Goal: Task Accomplishment & Management: Understand process/instructions

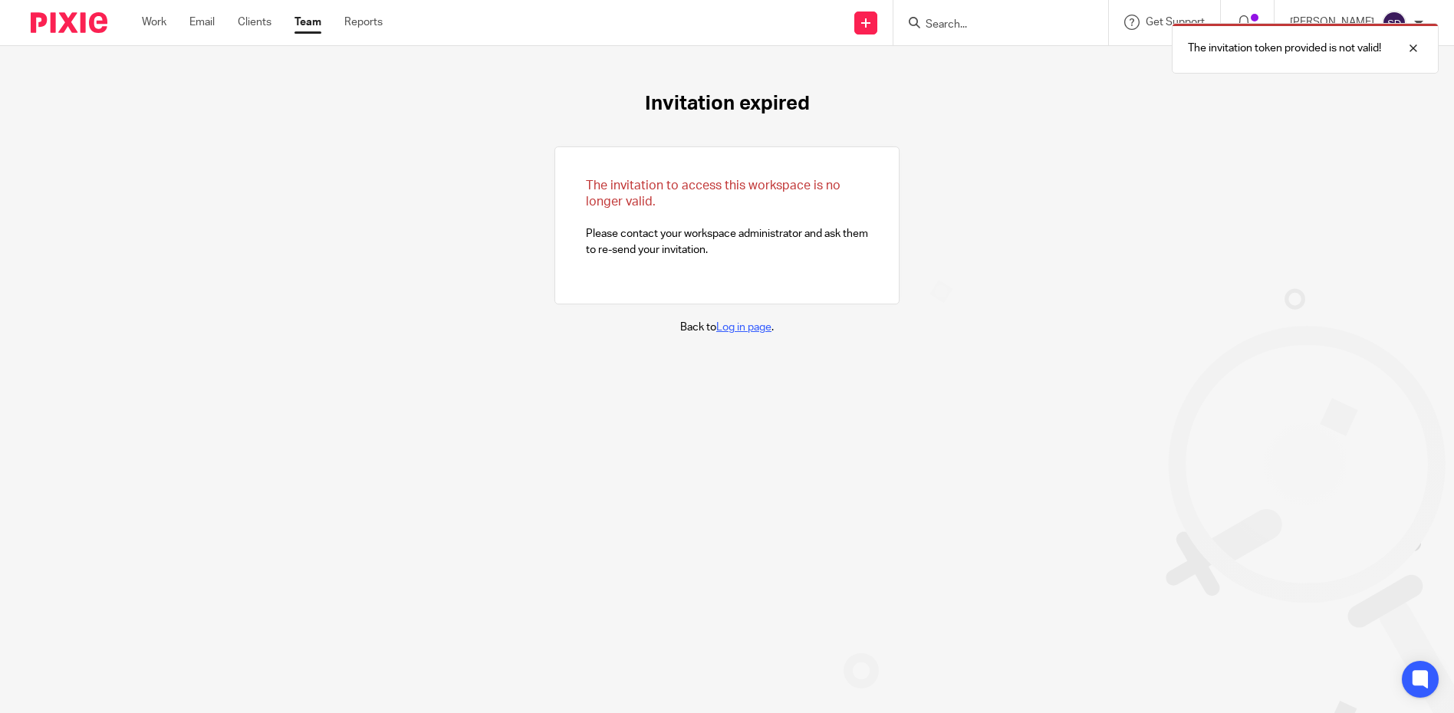
click at [726, 325] on link "Log in page" at bounding box center [743, 327] width 55 height 11
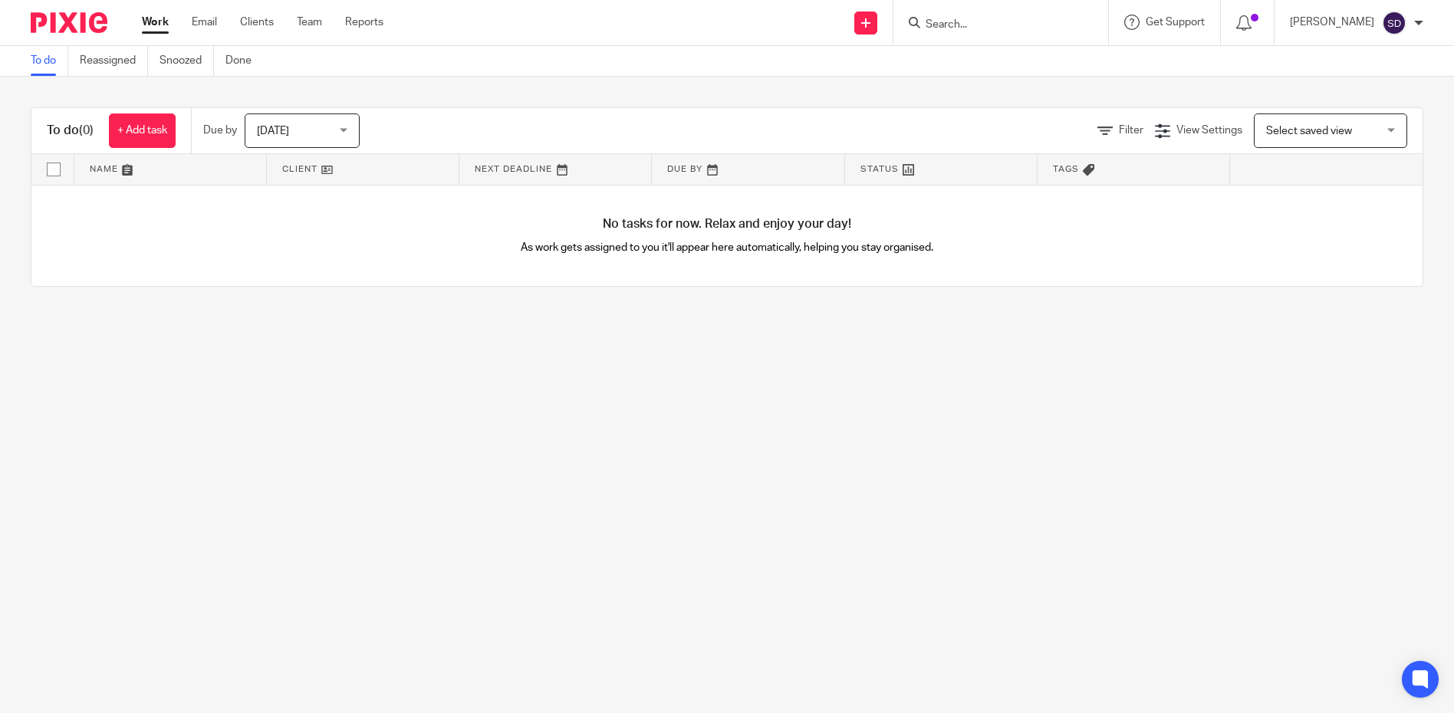
click at [321, 170] on link at bounding box center [363, 169] width 192 height 31
click at [342, 171] on link at bounding box center [363, 169] width 192 height 31
click at [121, 166] on link at bounding box center [170, 169] width 192 height 31
click at [147, 169] on link at bounding box center [170, 169] width 192 height 31
click at [116, 54] on link "Reassigned" at bounding box center [114, 61] width 68 height 30
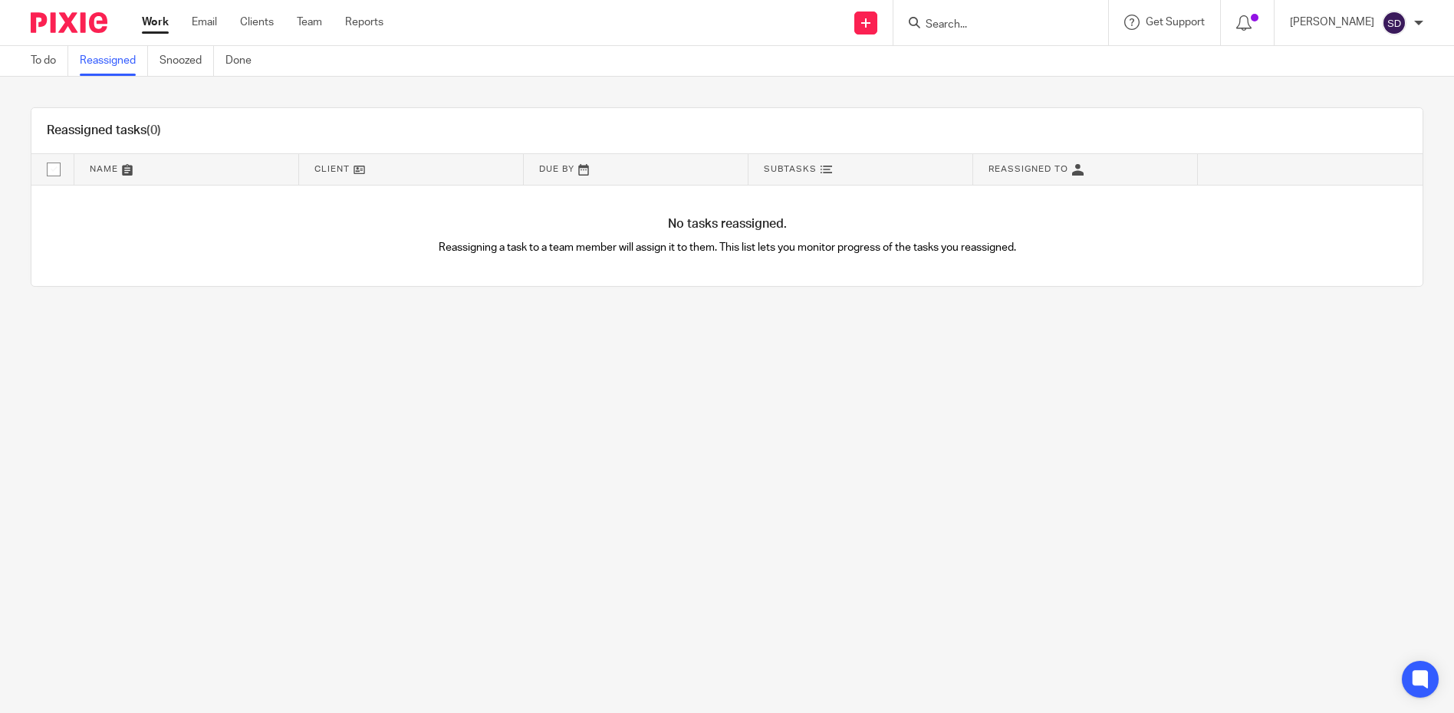
click at [360, 172] on link at bounding box center [411, 169] width 224 height 31
click at [377, 166] on link at bounding box center [411, 169] width 224 height 31
click at [1052, 165] on link at bounding box center [1085, 169] width 224 height 31
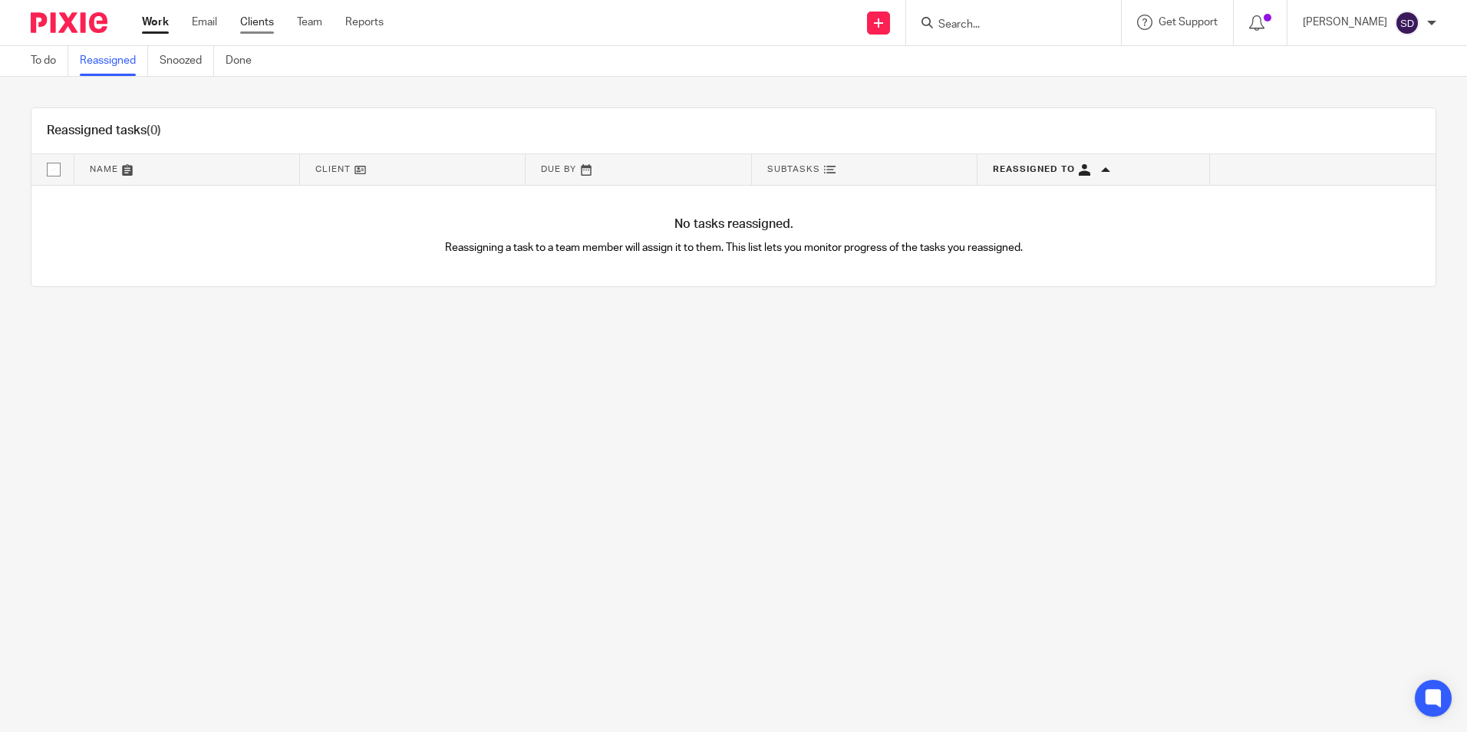
click at [266, 26] on link "Clients" at bounding box center [257, 22] width 34 height 15
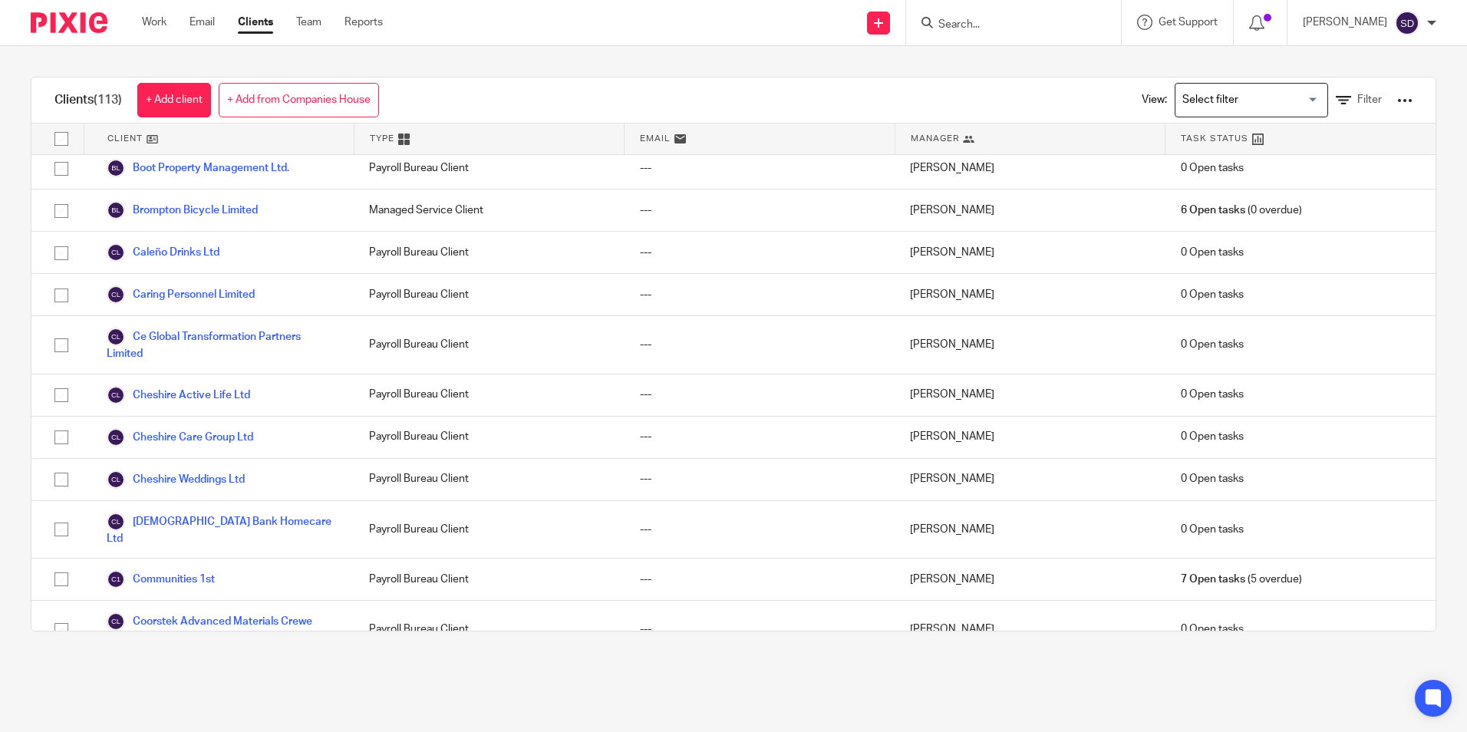
scroll to position [614, 0]
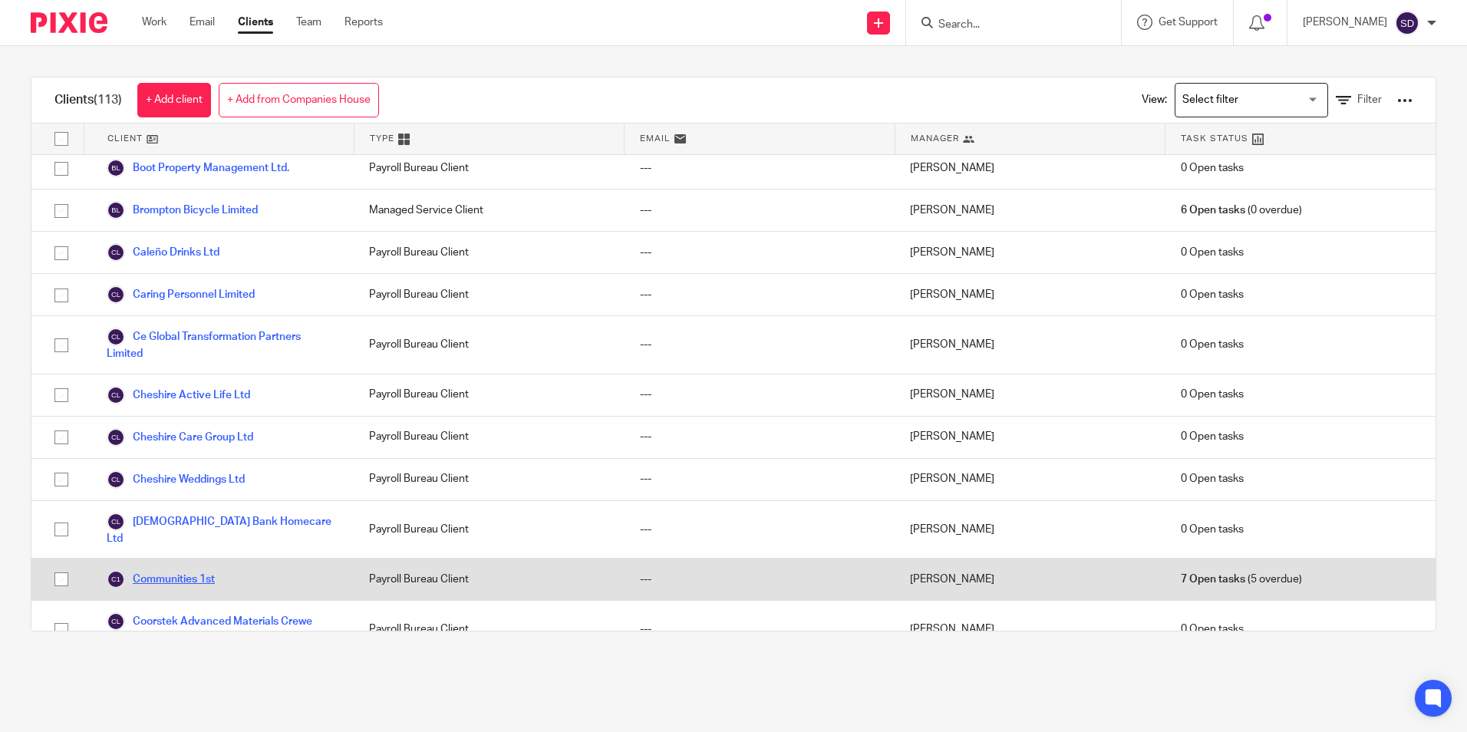
click at [163, 579] on link "Communities 1st" at bounding box center [161, 579] width 108 height 18
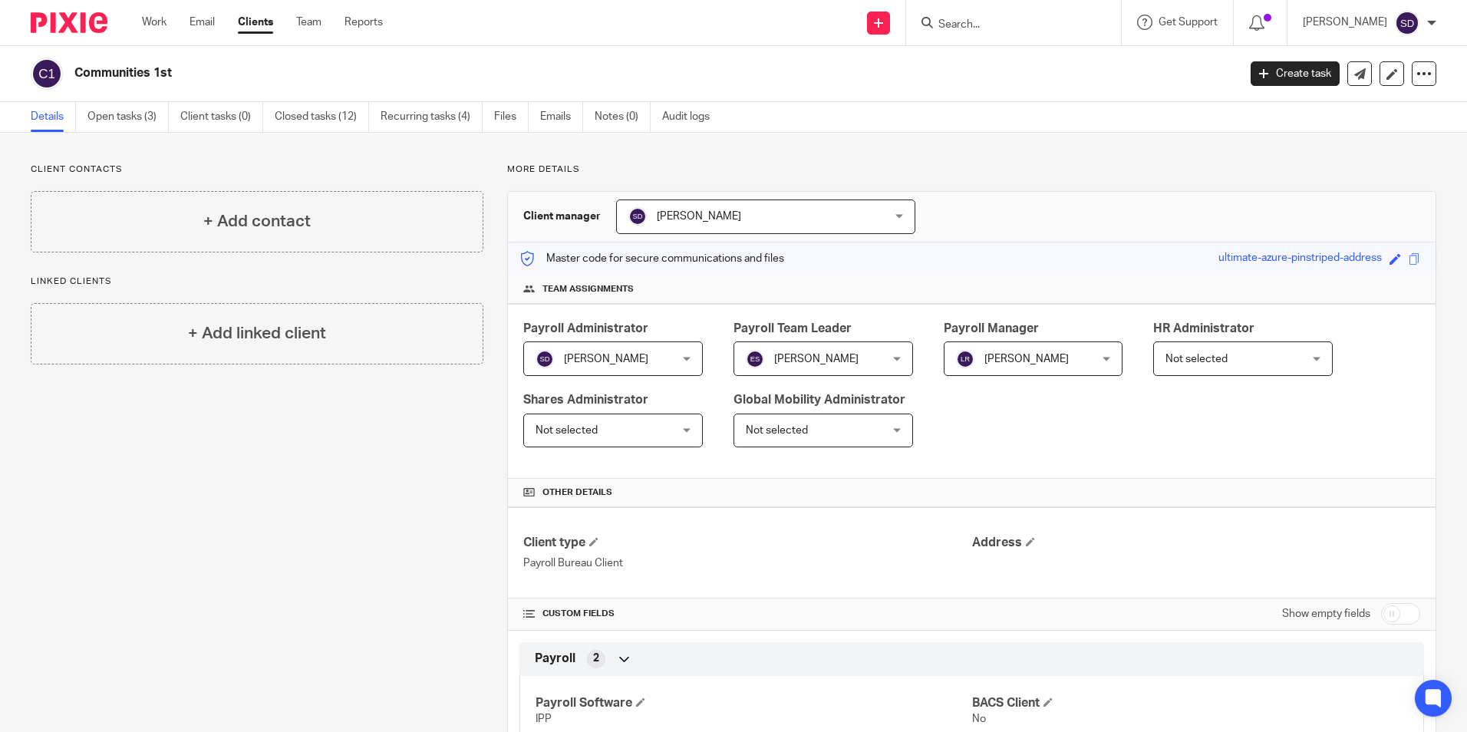
click at [262, 25] on link "Clients" at bounding box center [255, 22] width 35 height 15
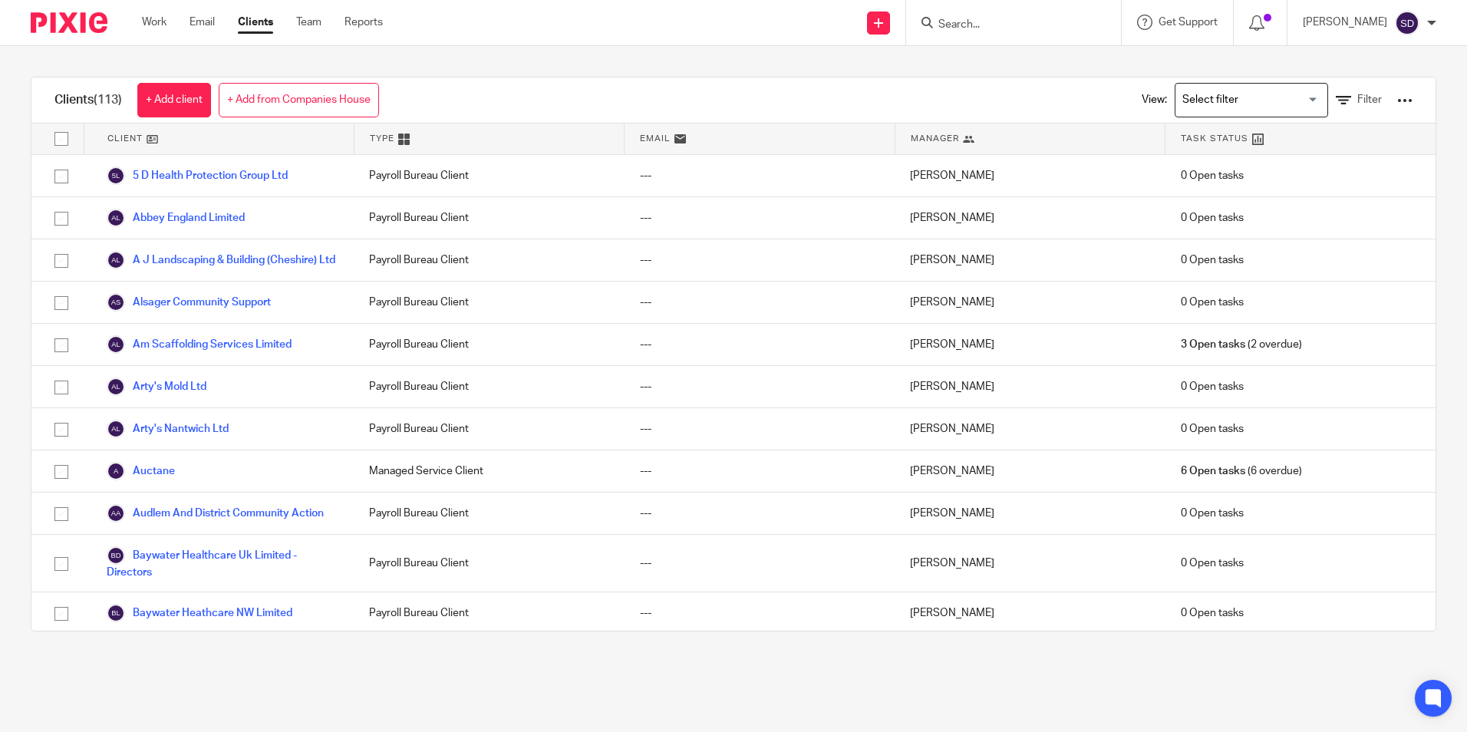
click at [1292, 95] on input "Search for option" at bounding box center [1248, 100] width 142 height 27
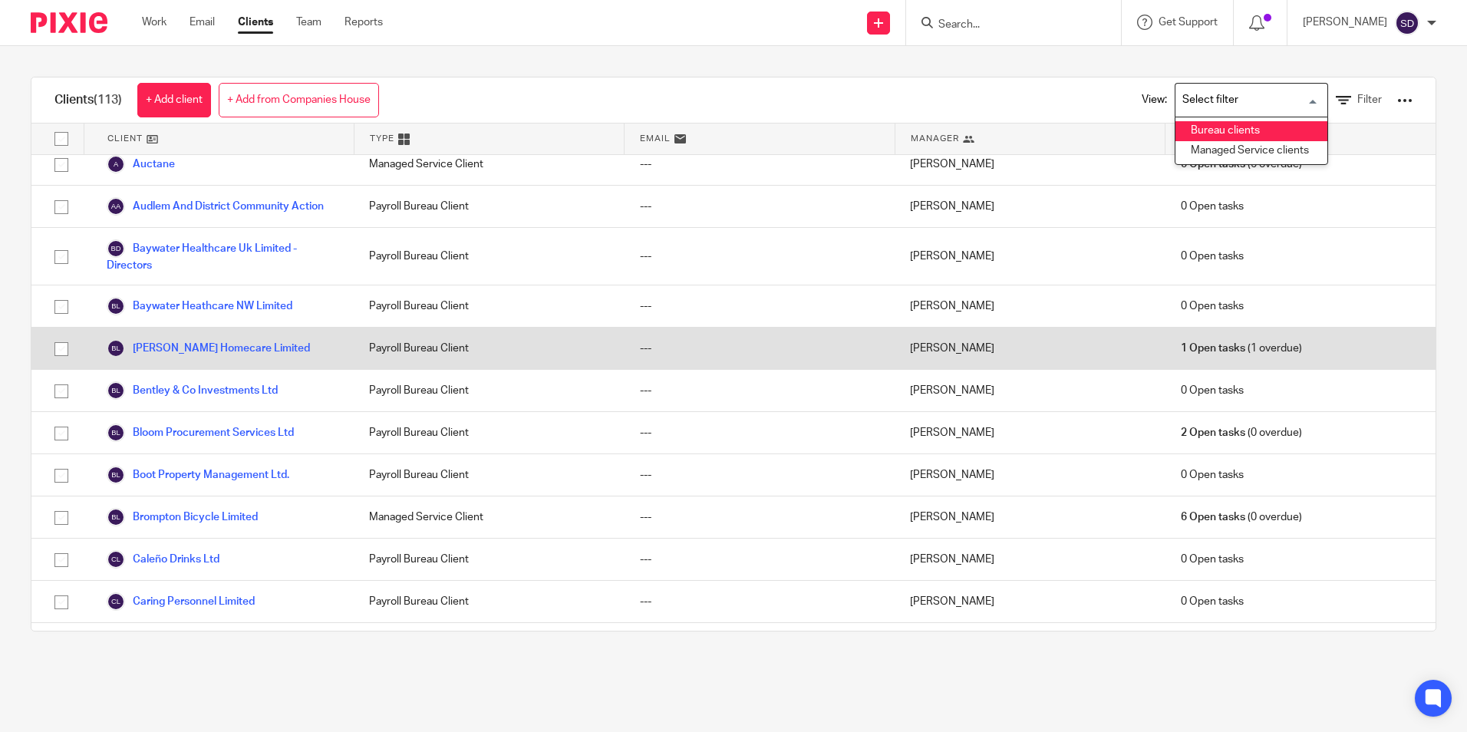
scroll to position [230, 0]
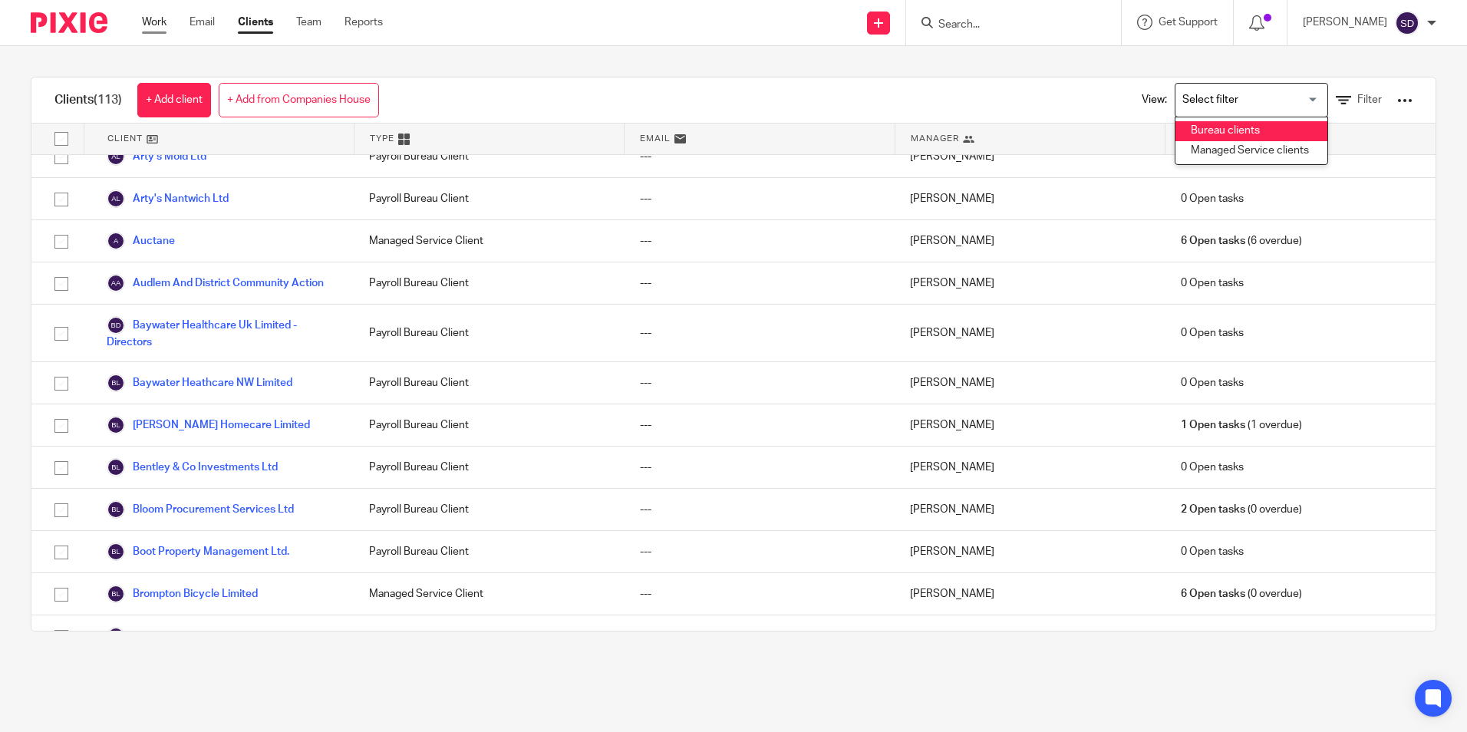
click at [150, 18] on link "Work" at bounding box center [154, 22] width 25 height 15
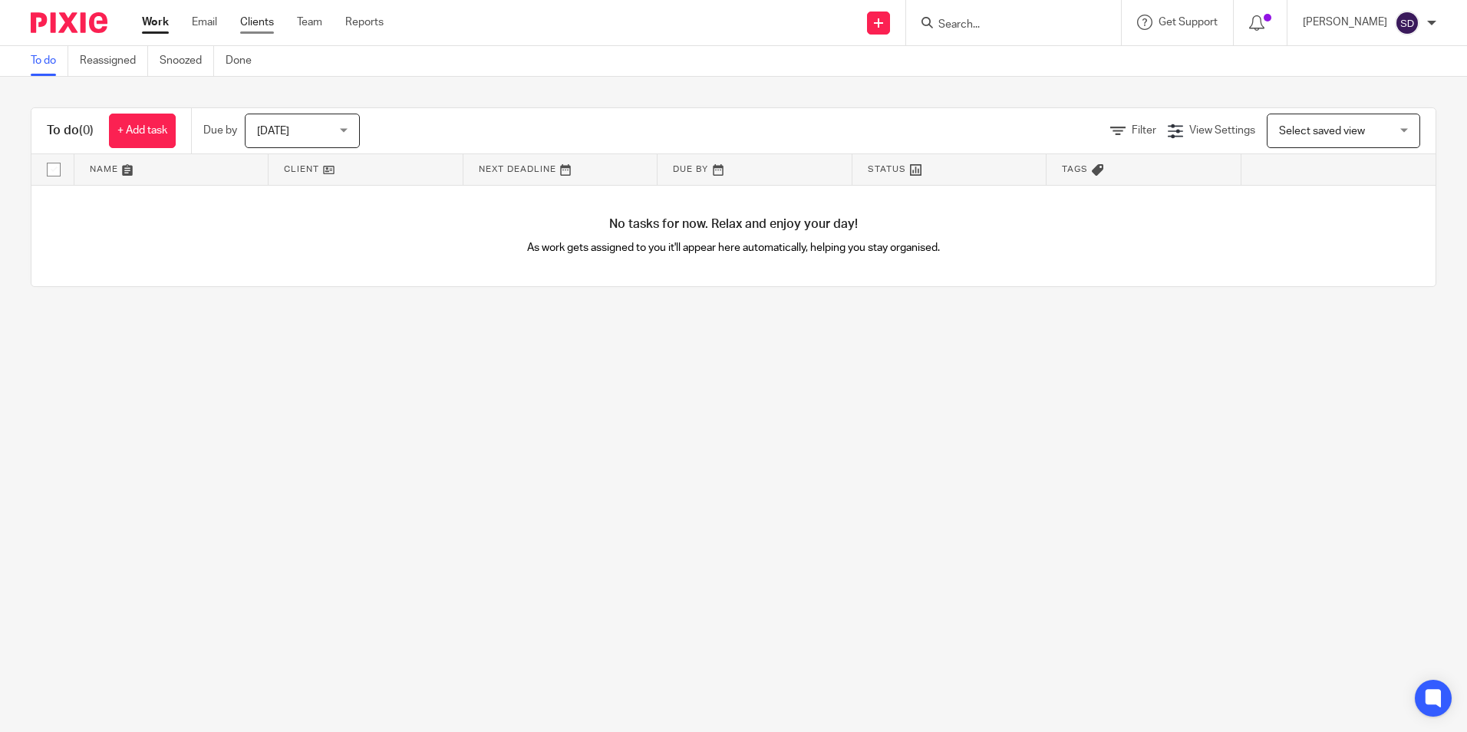
click at [254, 23] on link "Clients" at bounding box center [257, 22] width 34 height 15
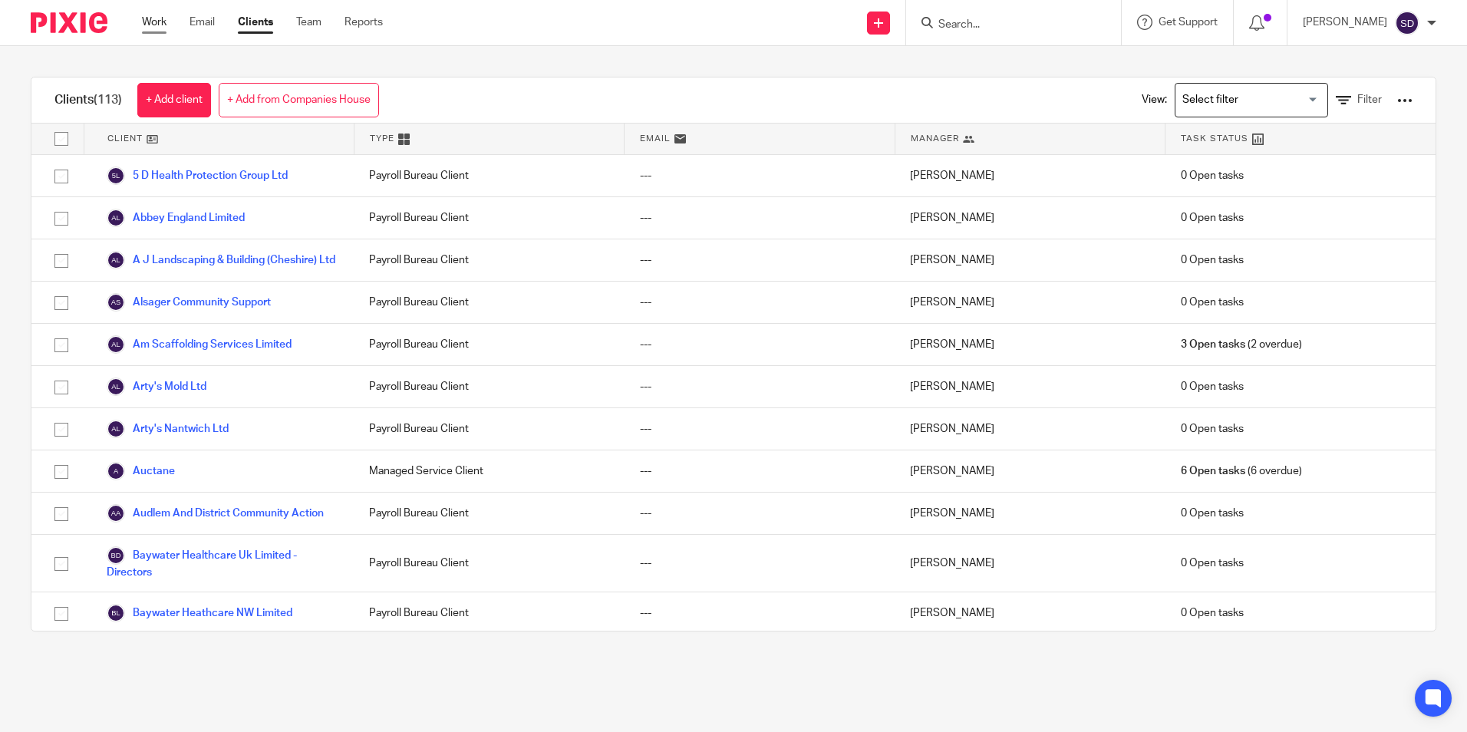
click at [150, 21] on link "Work" at bounding box center [154, 22] width 25 height 15
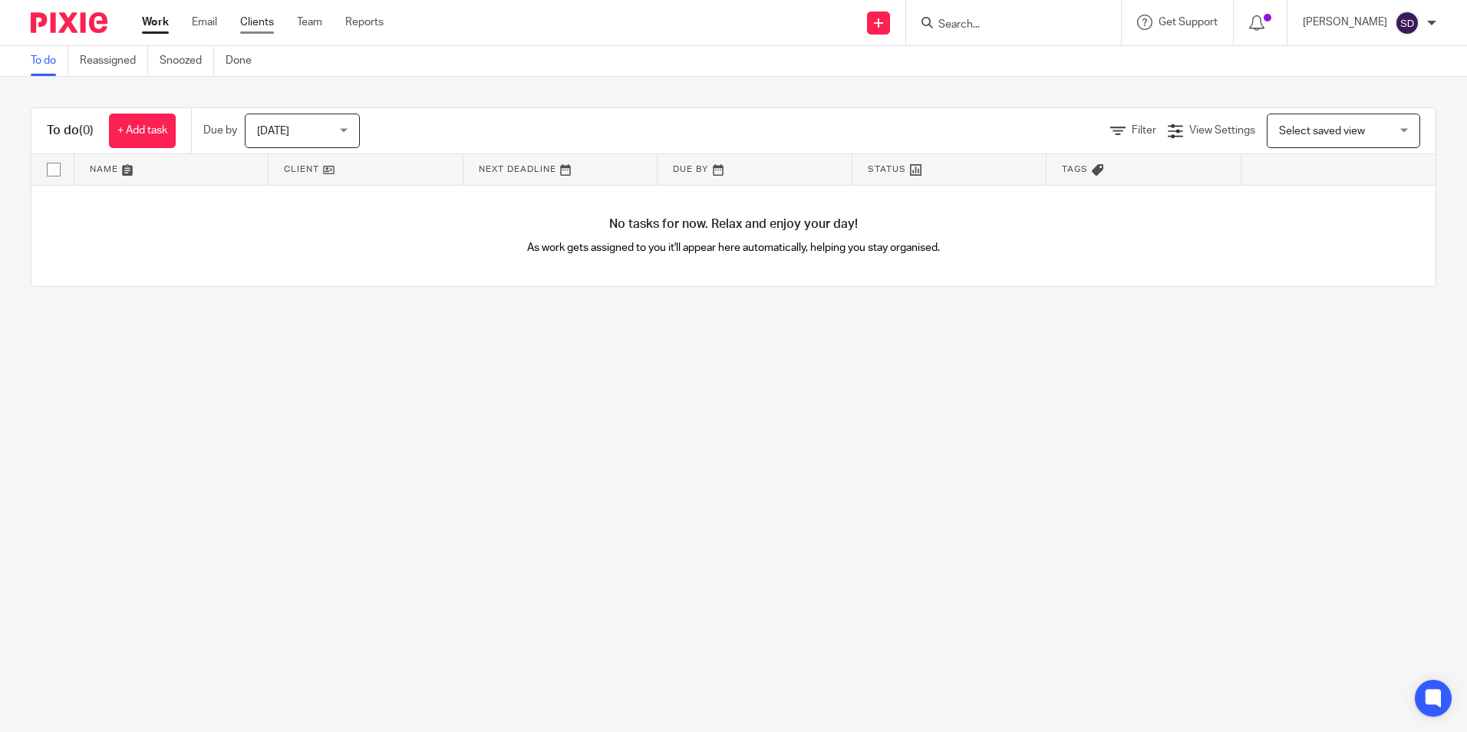
click at [253, 20] on link "Clients" at bounding box center [257, 22] width 34 height 15
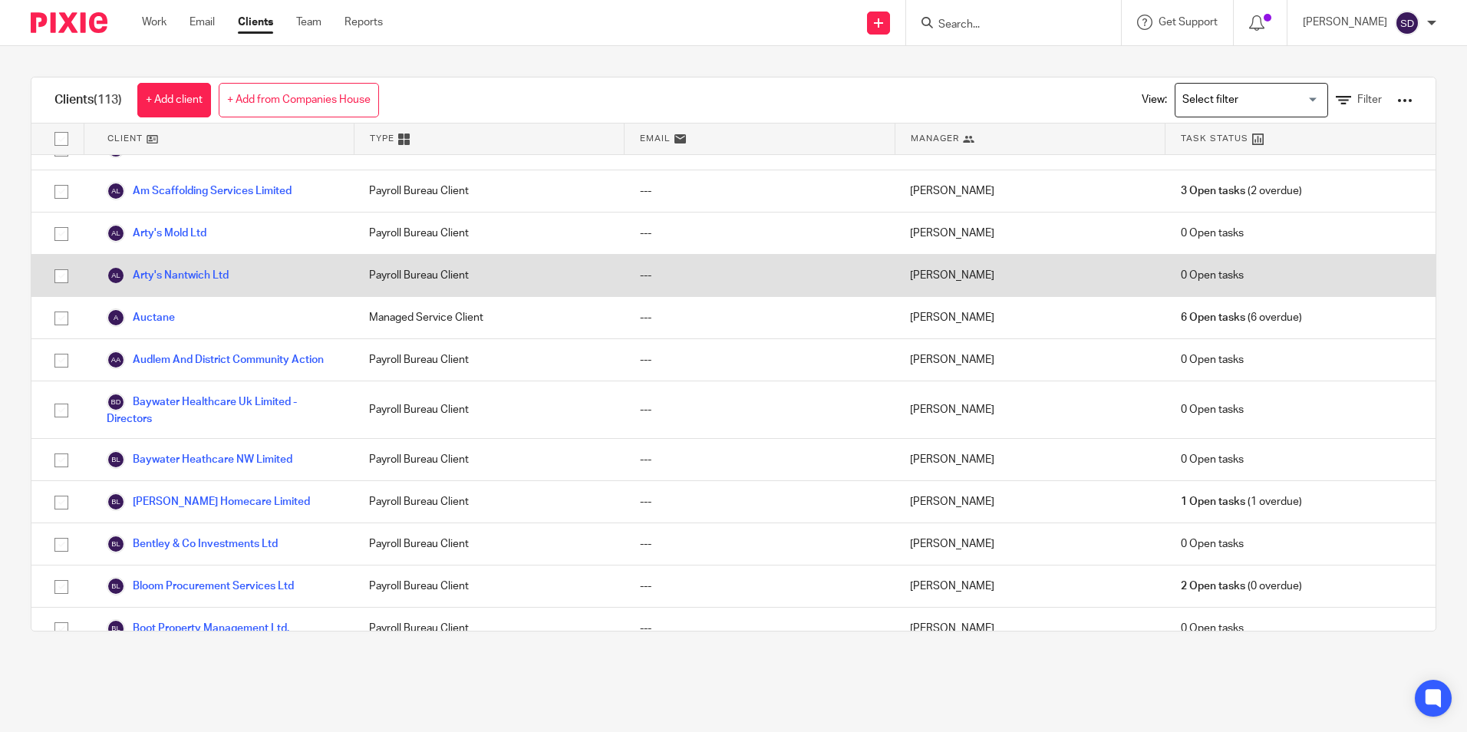
scroll to position [307, 0]
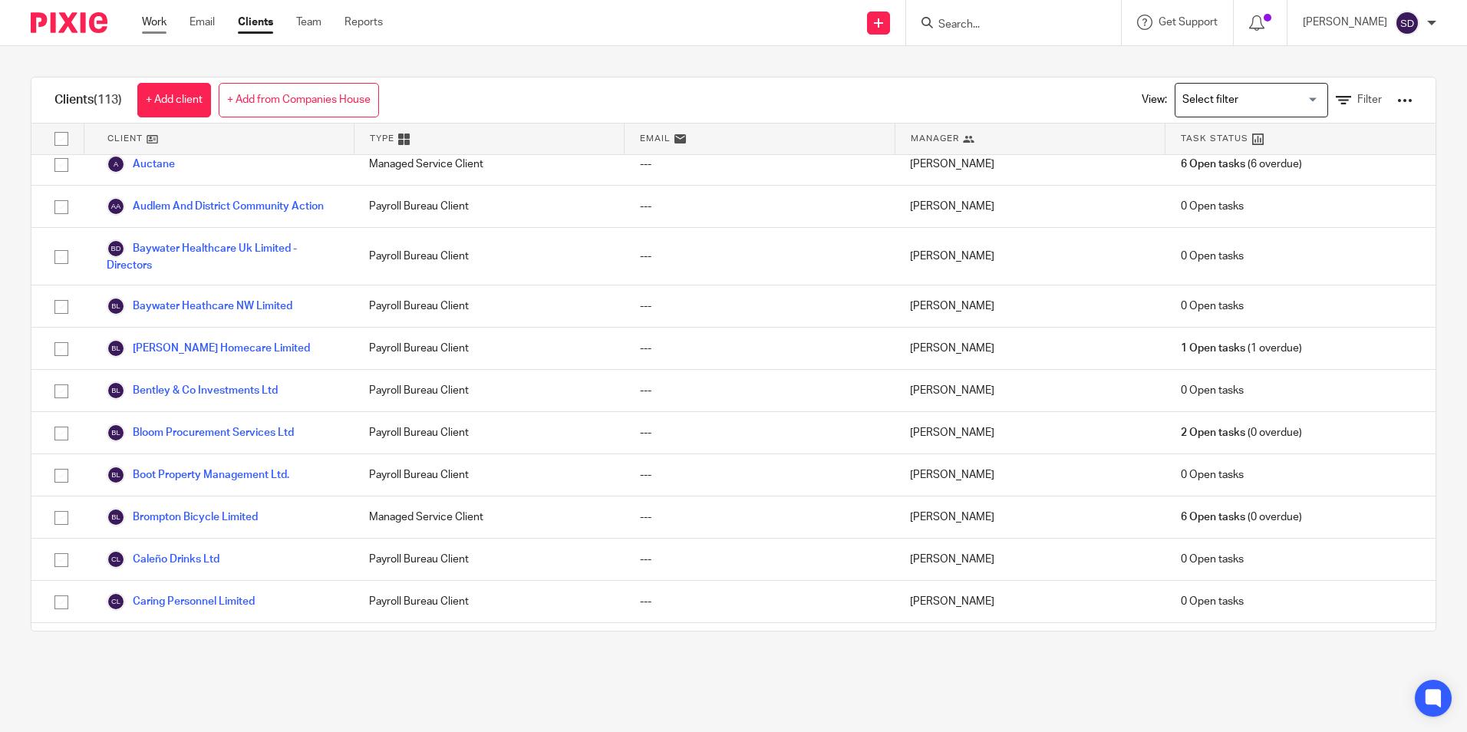
click at [158, 24] on link "Work" at bounding box center [154, 22] width 25 height 15
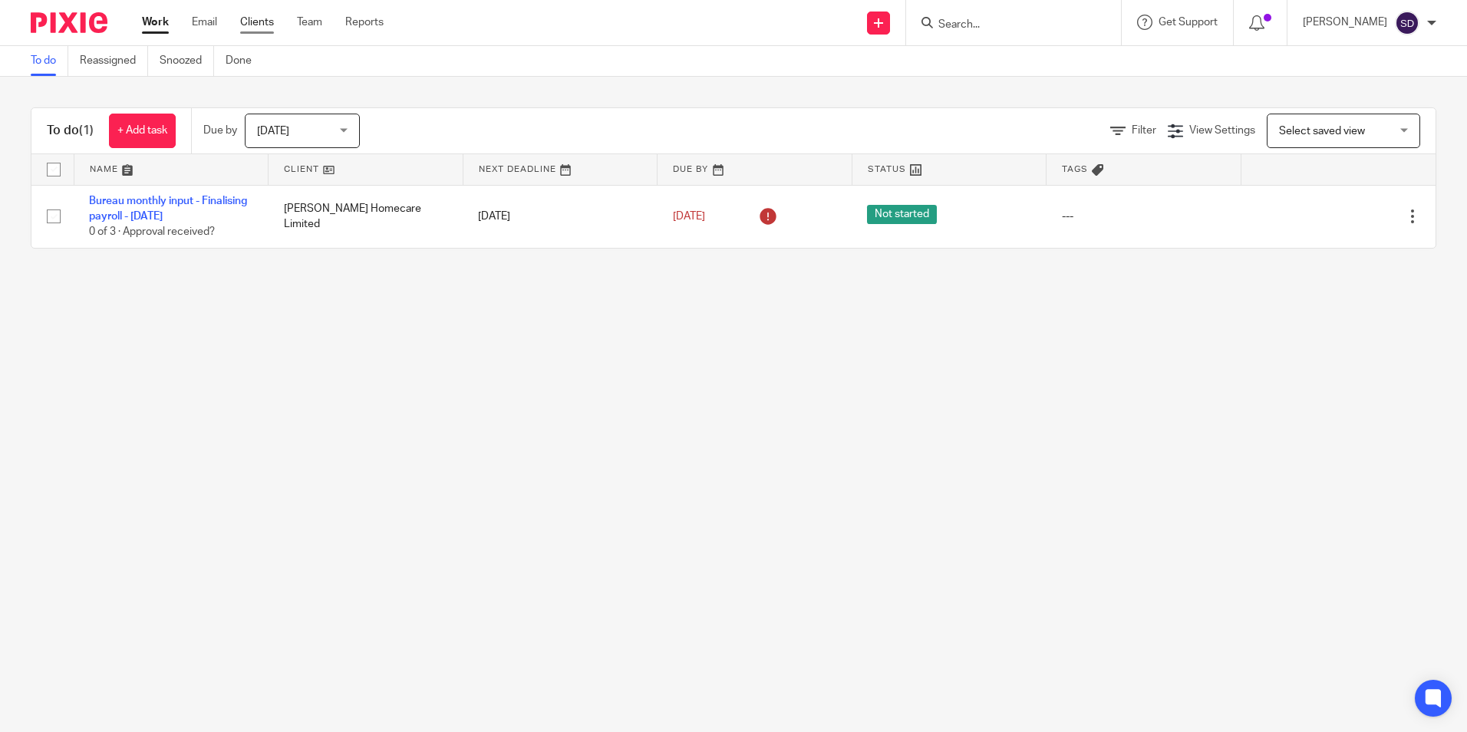
click at [267, 20] on link "Clients" at bounding box center [257, 22] width 34 height 15
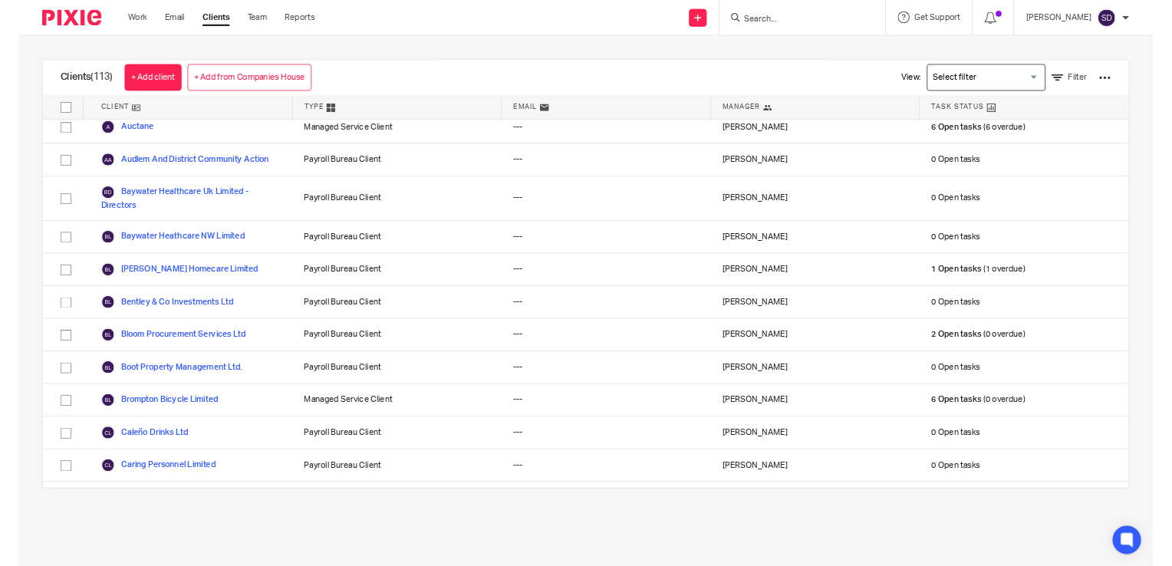
scroll to position [307, 0]
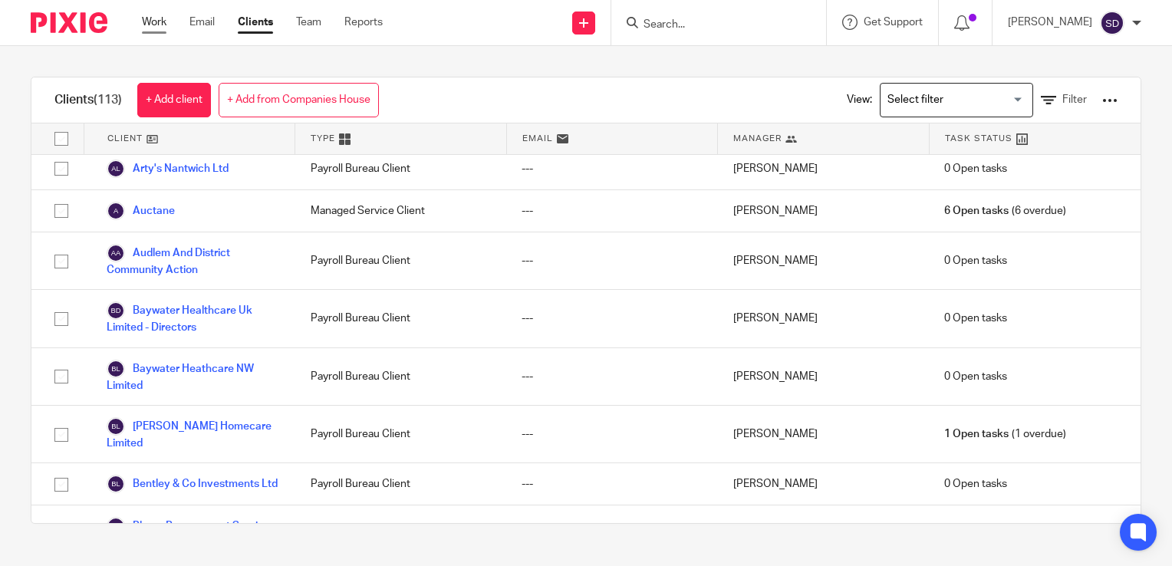
click at [147, 24] on link "Work" at bounding box center [154, 22] width 25 height 15
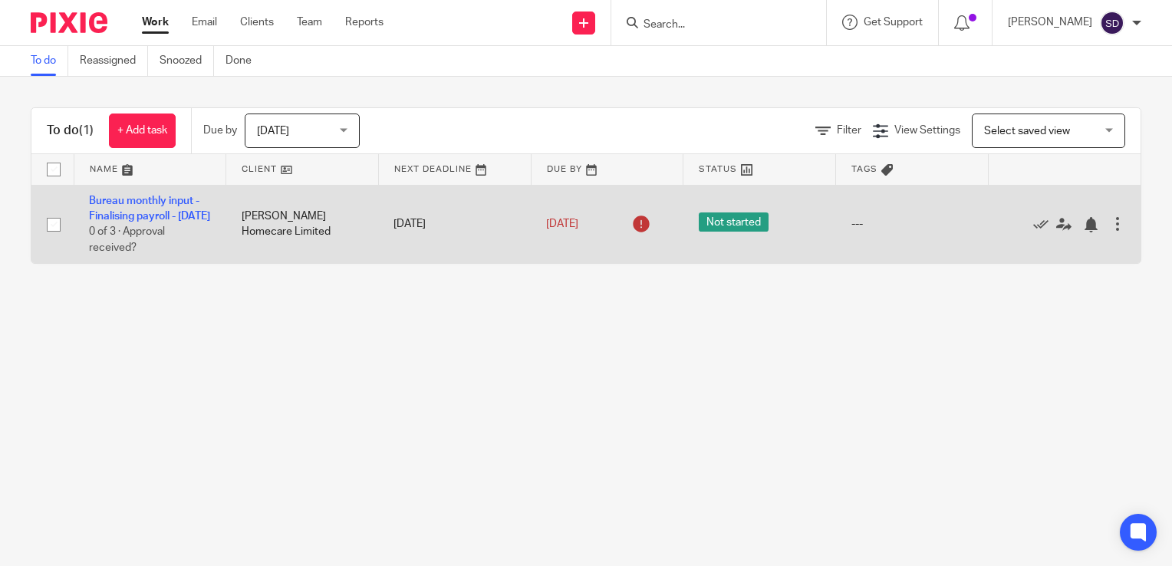
click at [51, 232] on input "checkbox" at bounding box center [53, 224] width 29 height 29
checkbox input "true"
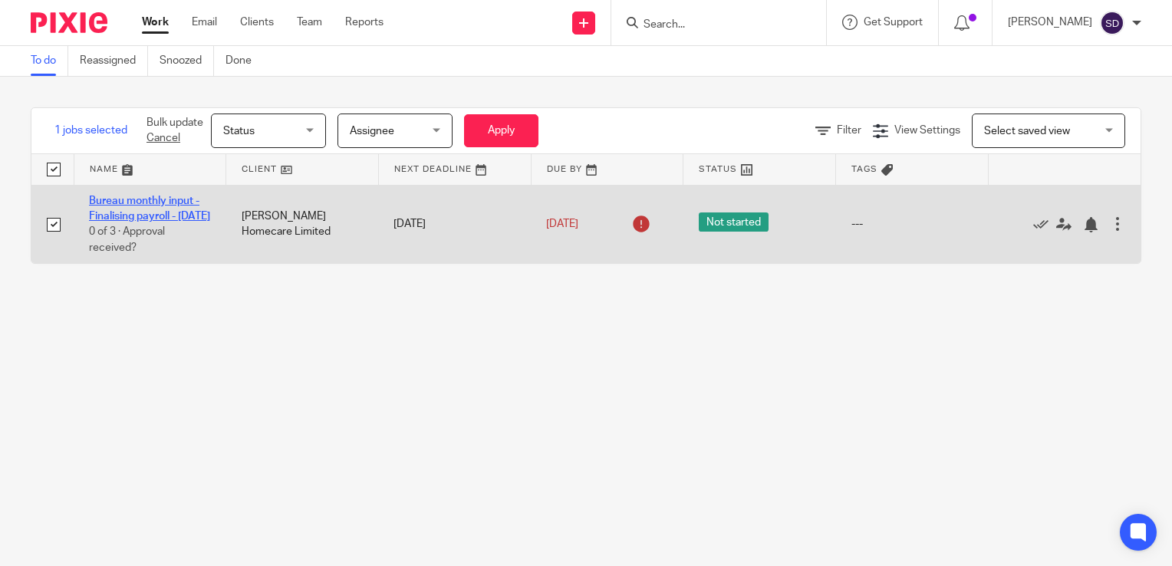
click at [149, 199] on link "Bureau monthly input - Finalising payroll - September 2025" at bounding box center [149, 209] width 121 height 26
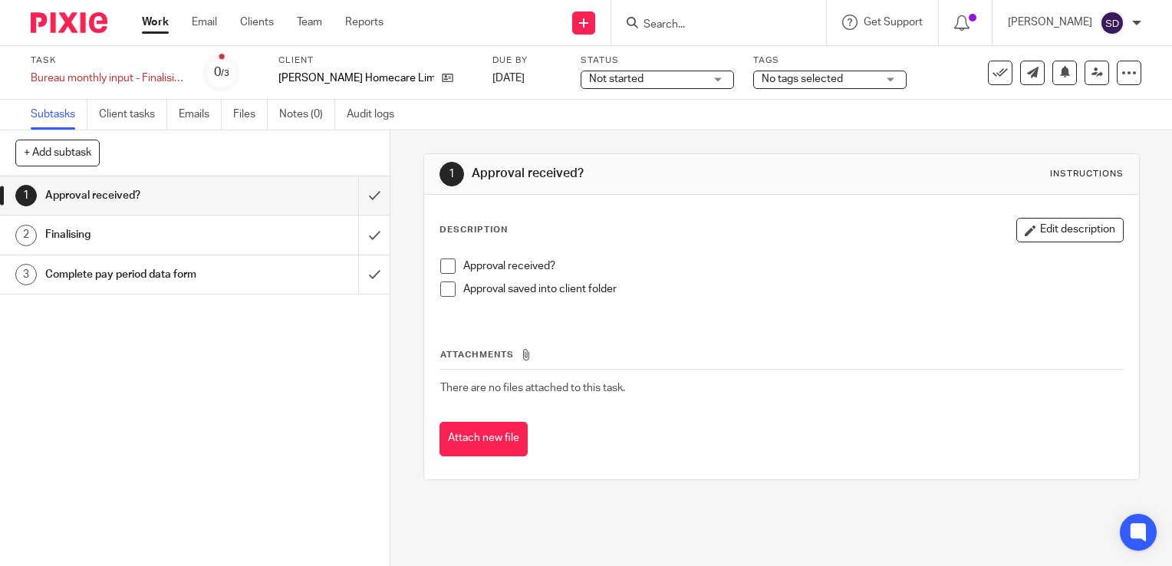
click at [442, 263] on span at bounding box center [447, 266] width 15 height 15
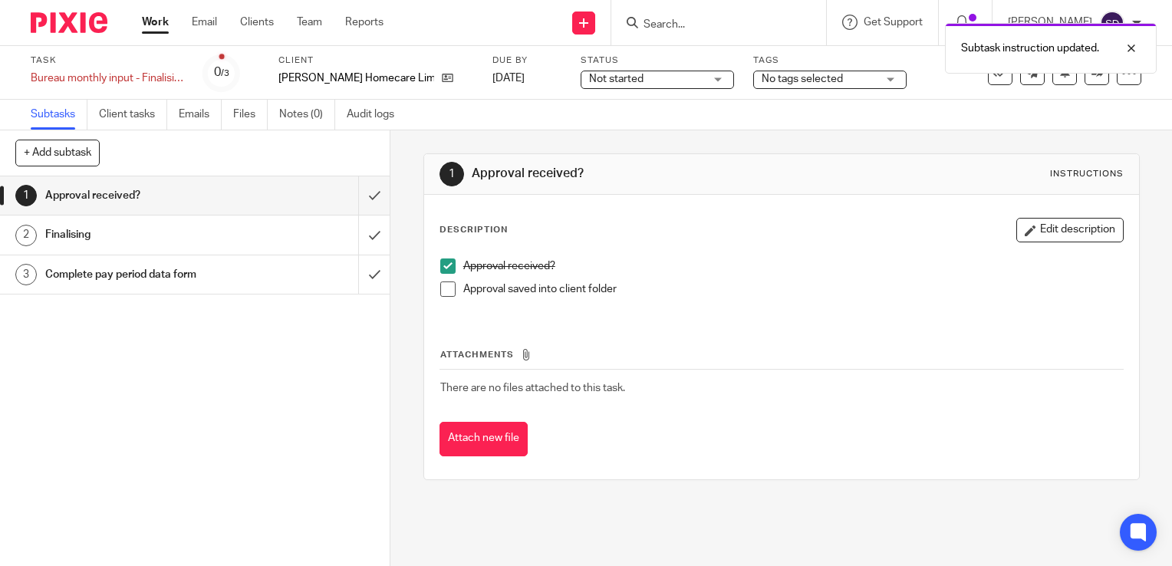
click at [443, 291] on span at bounding box center [447, 289] width 15 height 15
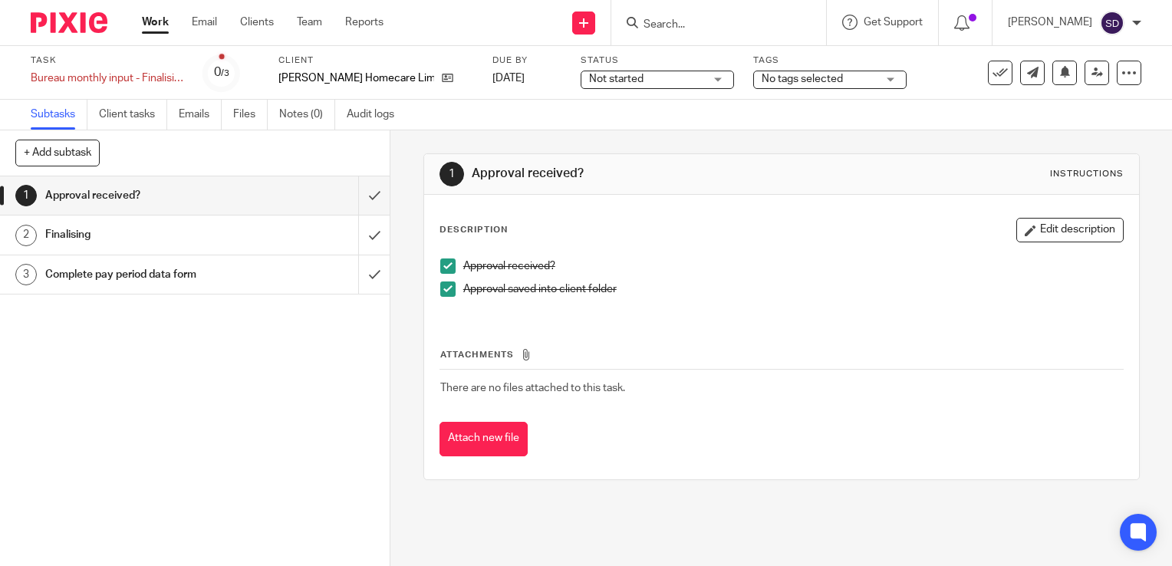
click at [57, 235] on h1 "Finalising" at bounding box center [144, 234] width 199 height 23
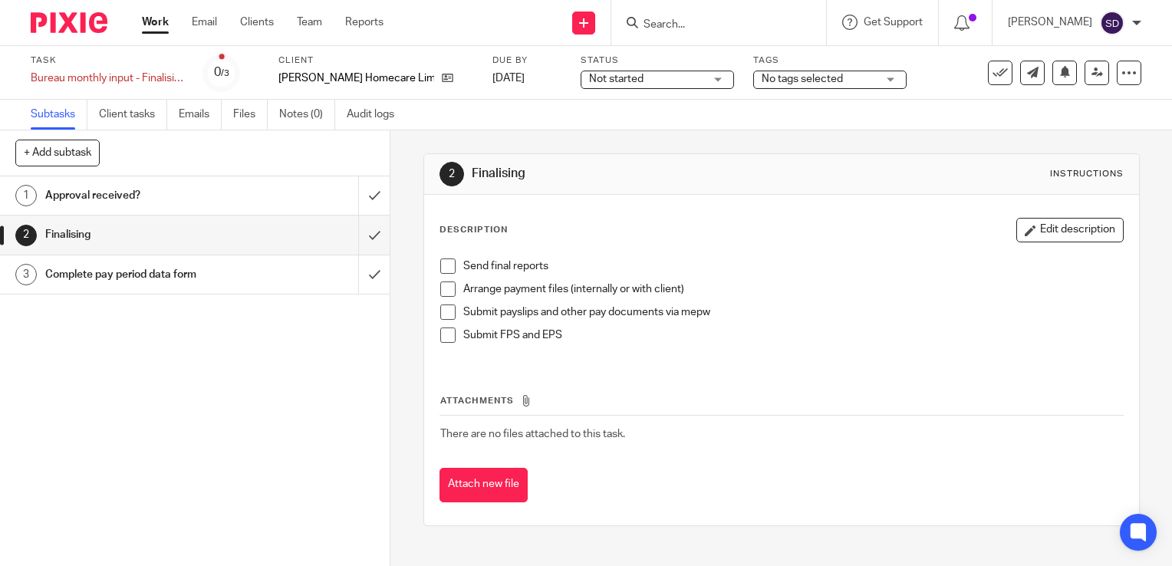
click at [440, 263] on span at bounding box center [447, 266] width 15 height 15
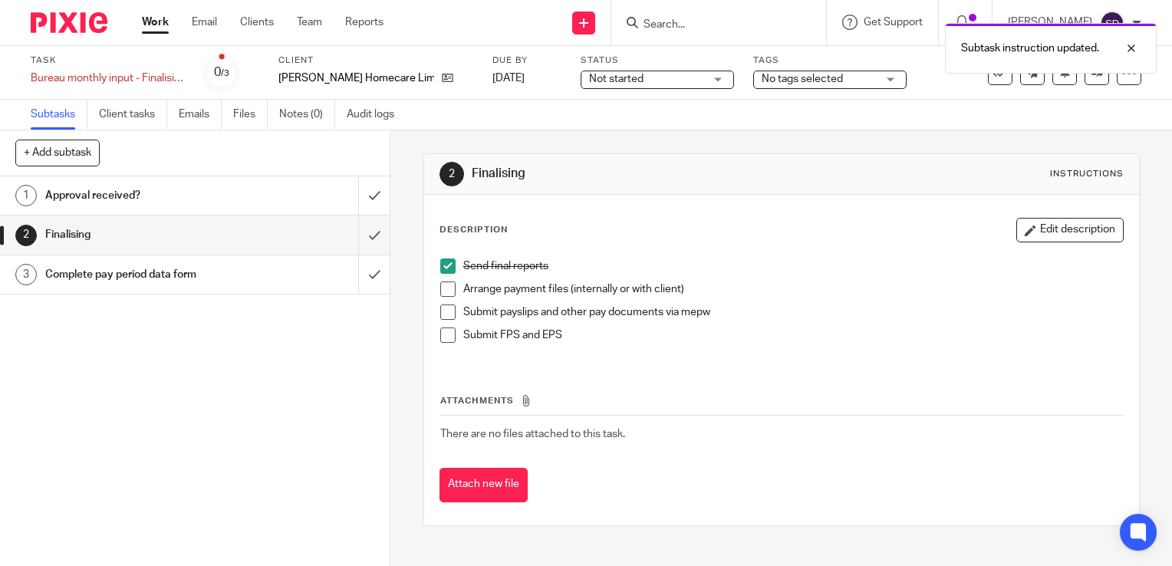
click at [440, 287] on span at bounding box center [447, 289] width 15 height 15
click at [442, 314] on span at bounding box center [447, 312] width 15 height 15
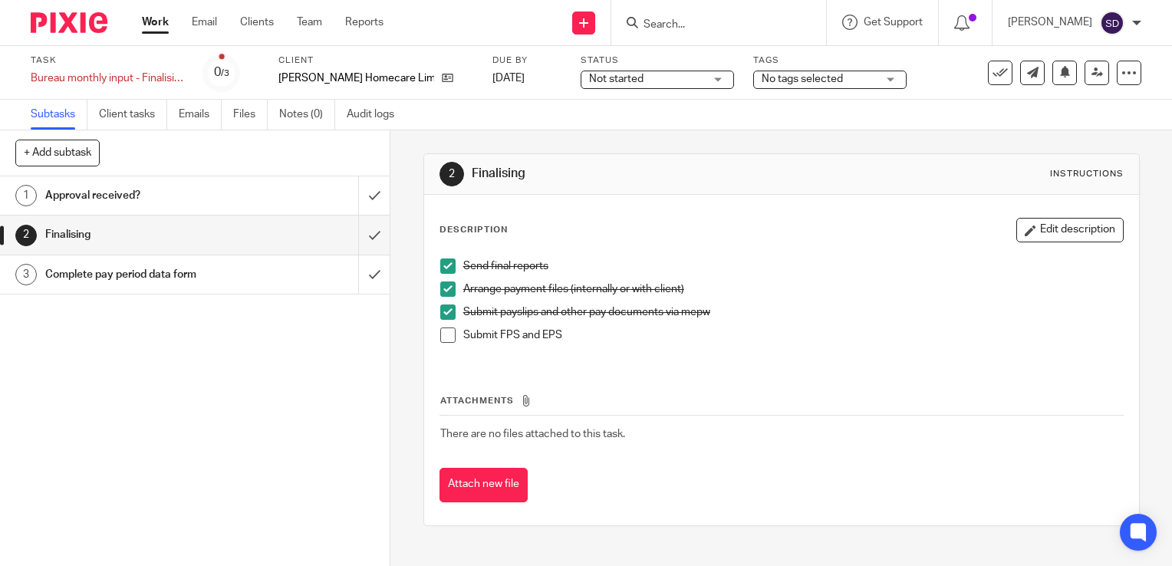
click at [107, 272] on h1 "Complete pay period data form" at bounding box center [144, 274] width 199 height 23
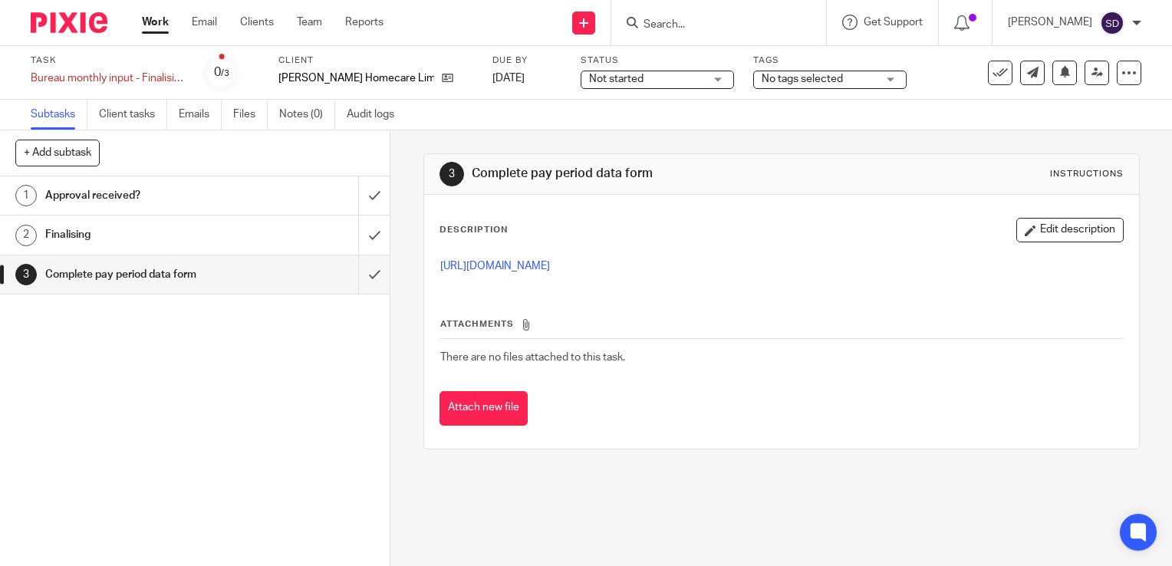
click at [68, 238] on h1 "Finalising" at bounding box center [144, 234] width 199 height 23
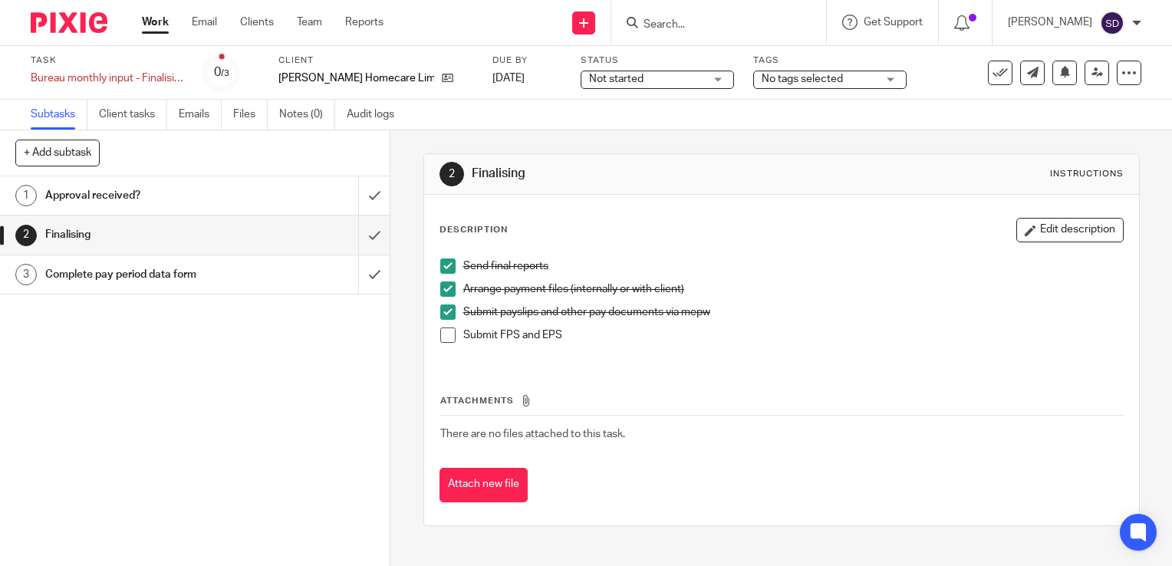
click at [103, 271] on h1 "Complete pay period data form" at bounding box center [144, 274] width 199 height 23
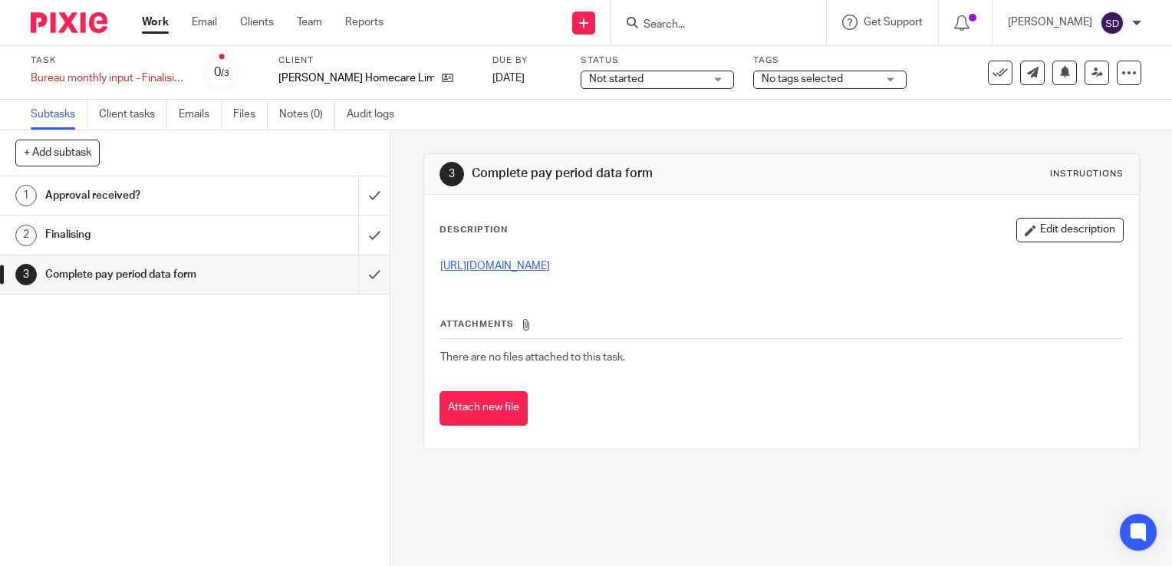
click at [512, 265] on link "[URL][DOMAIN_NAME]" at bounding box center [495, 266] width 110 height 11
